Goal: Transaction & Acquisition: Download file/media

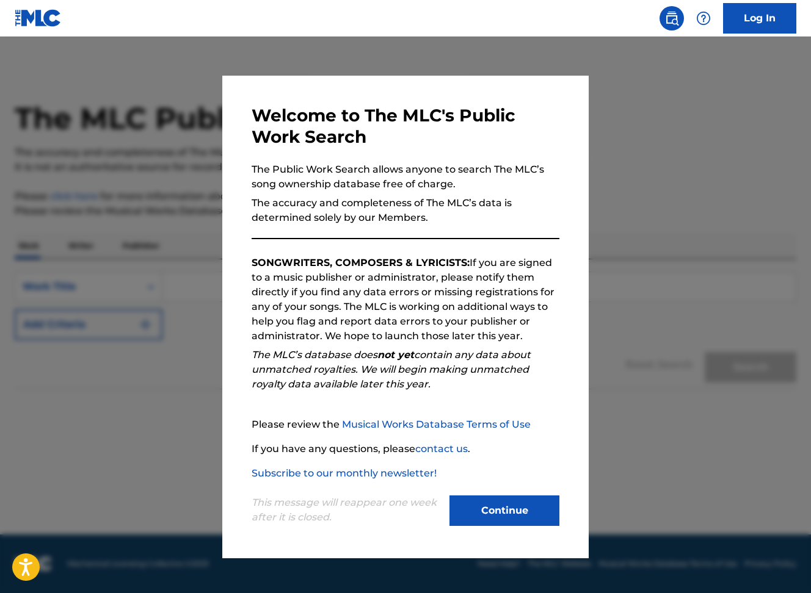
click at [508, 511] on button "Continue" at bounding box center [504, 511] width 110 height 31
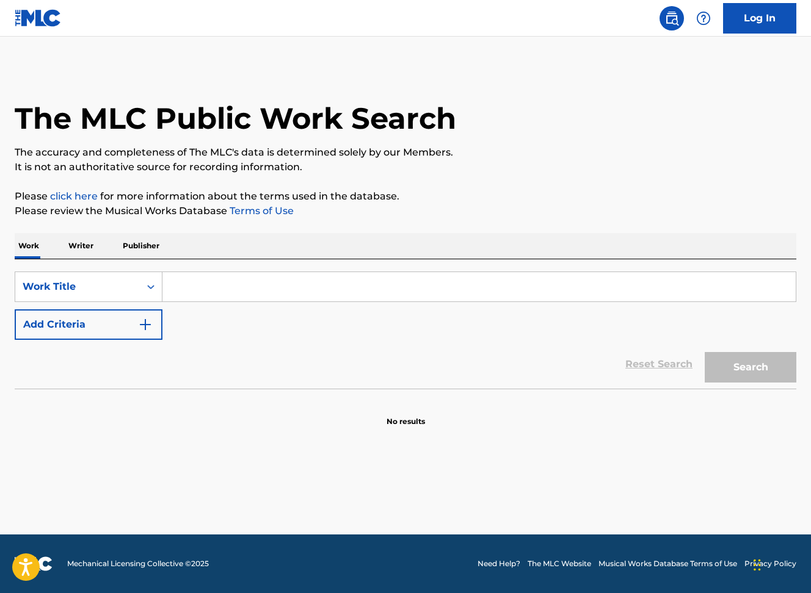
click at [671, 19] on img at bounding box center [671, 18] width 15 height 15
click at [775, 17] on link "Log In" at bounding box center [759, 18] width 73 height 31
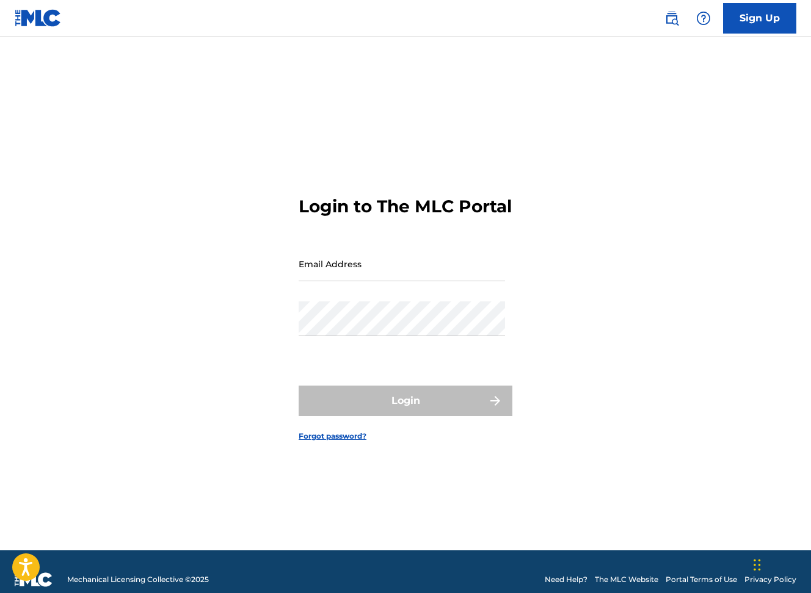
click at [372, 281] on input "Email Address" at bounding box center [401, 264] width 206 height 35
type input "[EMAIL_ADDRESS][DOMAIN_NAME]"
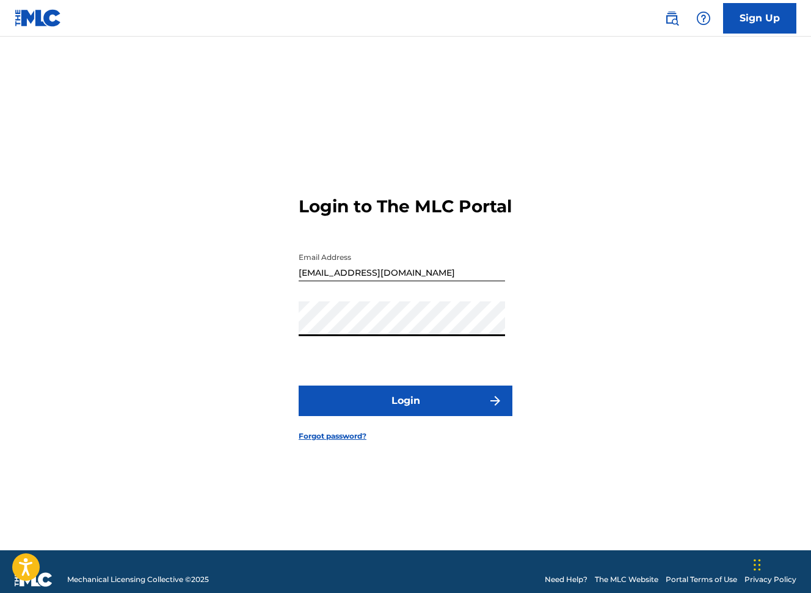
click at [298, 386] on button "Login" at bounding box center [405, 401] width 214 height 31
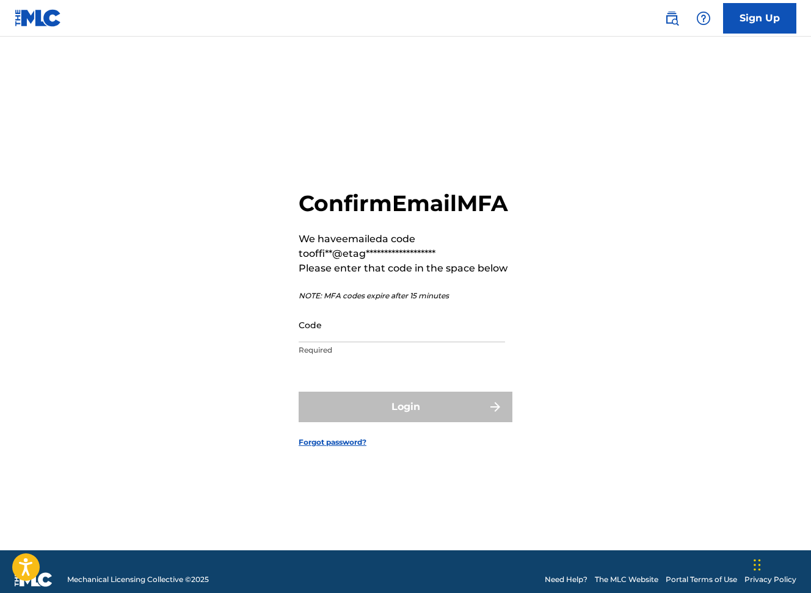
click at [446, 338] on input "Code" at bounding box center [401, 325] width 206 height 35
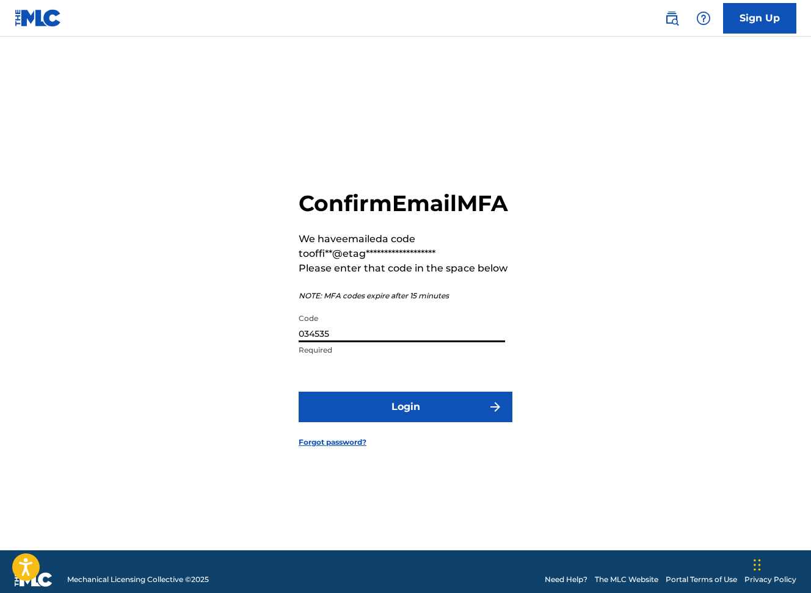
type input "034535"
click at [298, 392] on button "Login" at bounding box center [405, 407] width 214 height 31
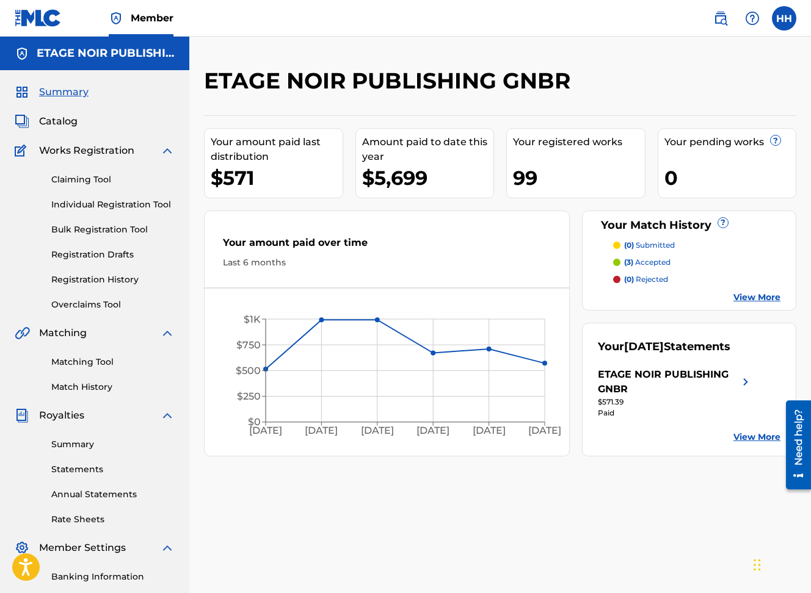
click at [748, 438] on link "View More" at bounding box center [756, 437] width 47 height 13
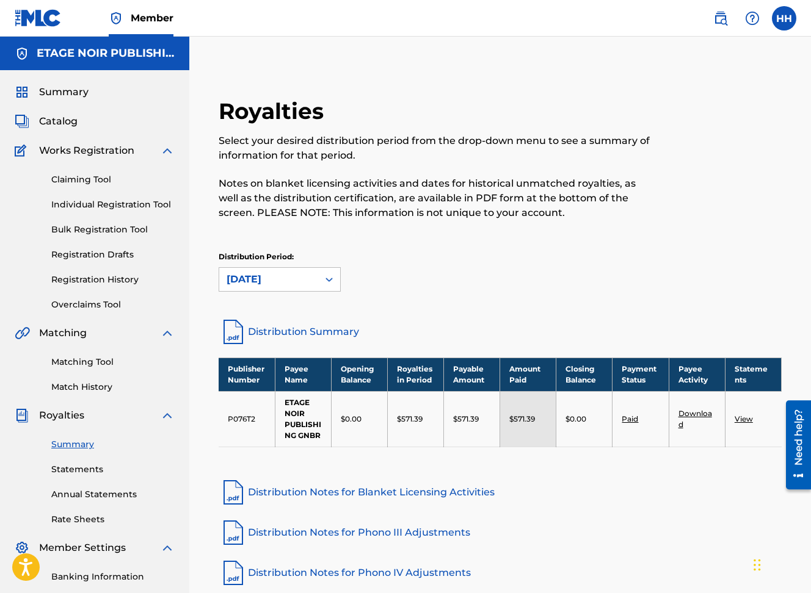
click at [685, 413] on link "Download" at bounding box center [695, 419] width 34 height 20
click at [787, 17] on label at bounding box center [784, 18] width 24 height 24
click at [784, 18] on input "HH [PERSON_NAME] [EMAIL_ADDRESS][DOMAIN_NAME] Notification Preferences Profile …" at bounding box center [784, 18] width 0 height 0
click at [664, 172] on p "Log out" at bounding box center [665, 172] width 29 height 11
click at [784, 18] on input "HH [PERSON_NAME] [EMAIL_ADDRESS][DOMAIN_NAME] Notification Preferences Profile …" at bounding box center [784, 18] width 0 height 0
